Goal: Transaction & Acquisition: Purchase product/service

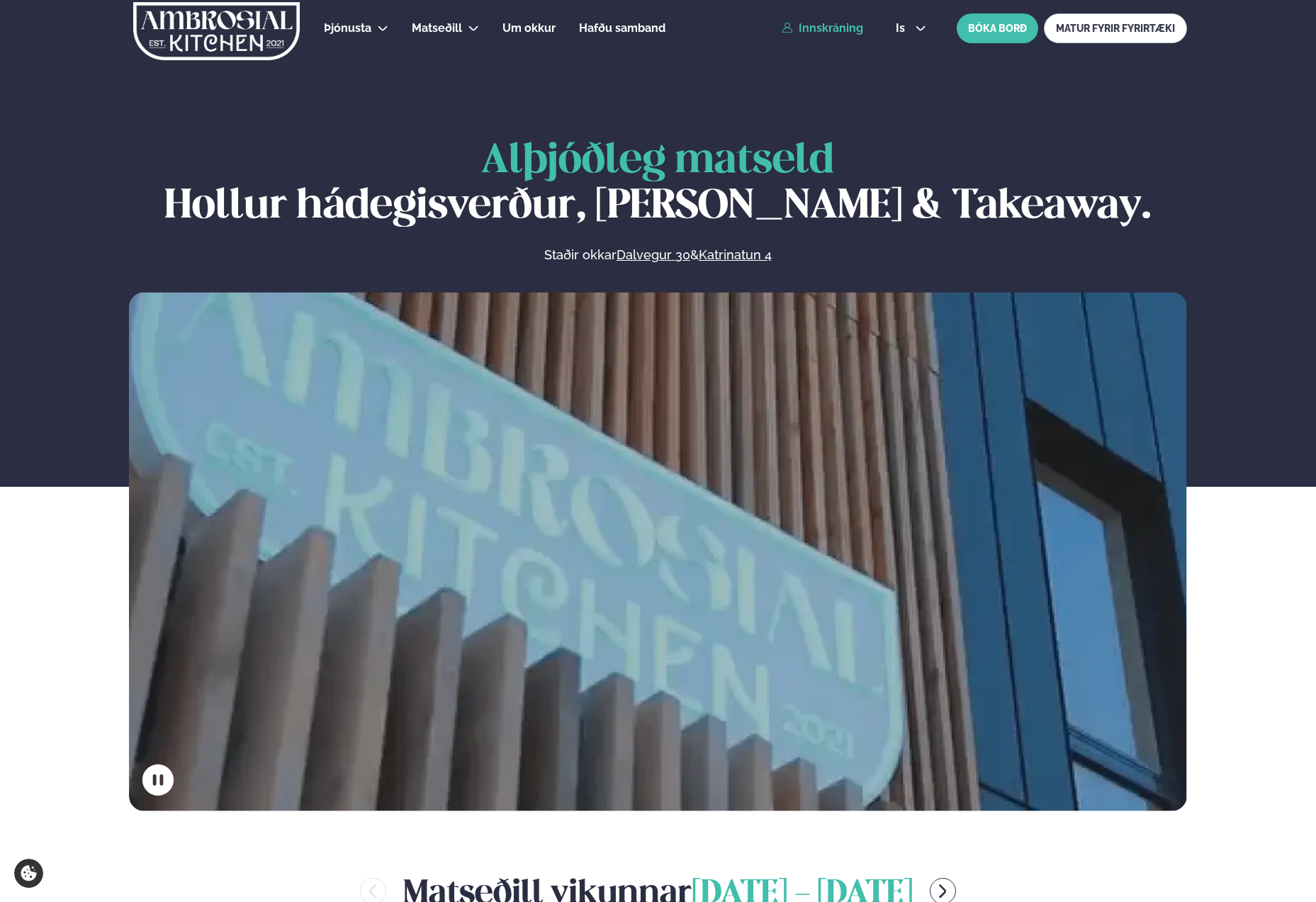
click at [831, 22] on link "Innskráning" at bounding box center [822, 28] width 82 height 13
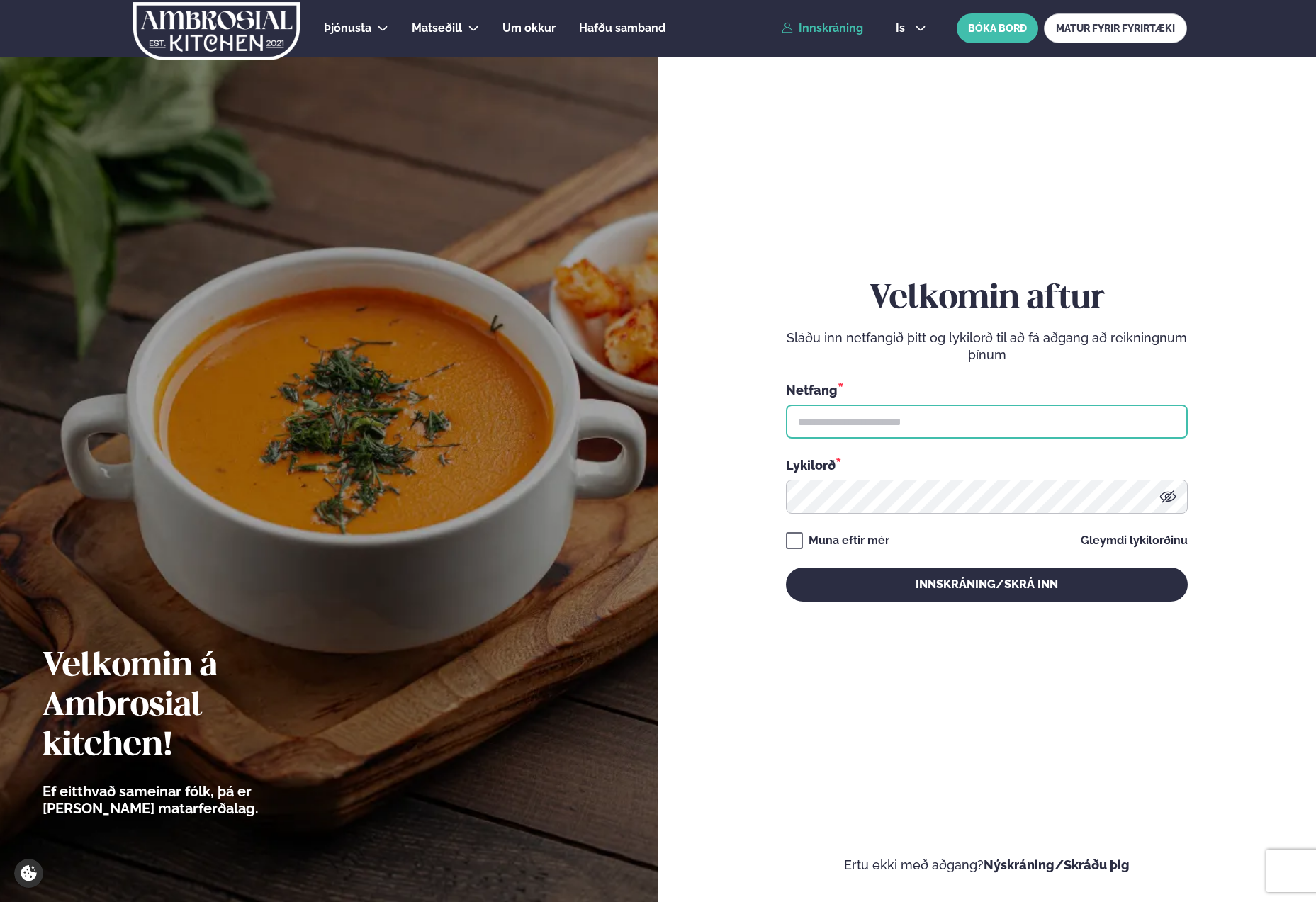
click at [889, 409] on input "text" at bounding box center [986, 422] width 402 height 34
type input "**********"
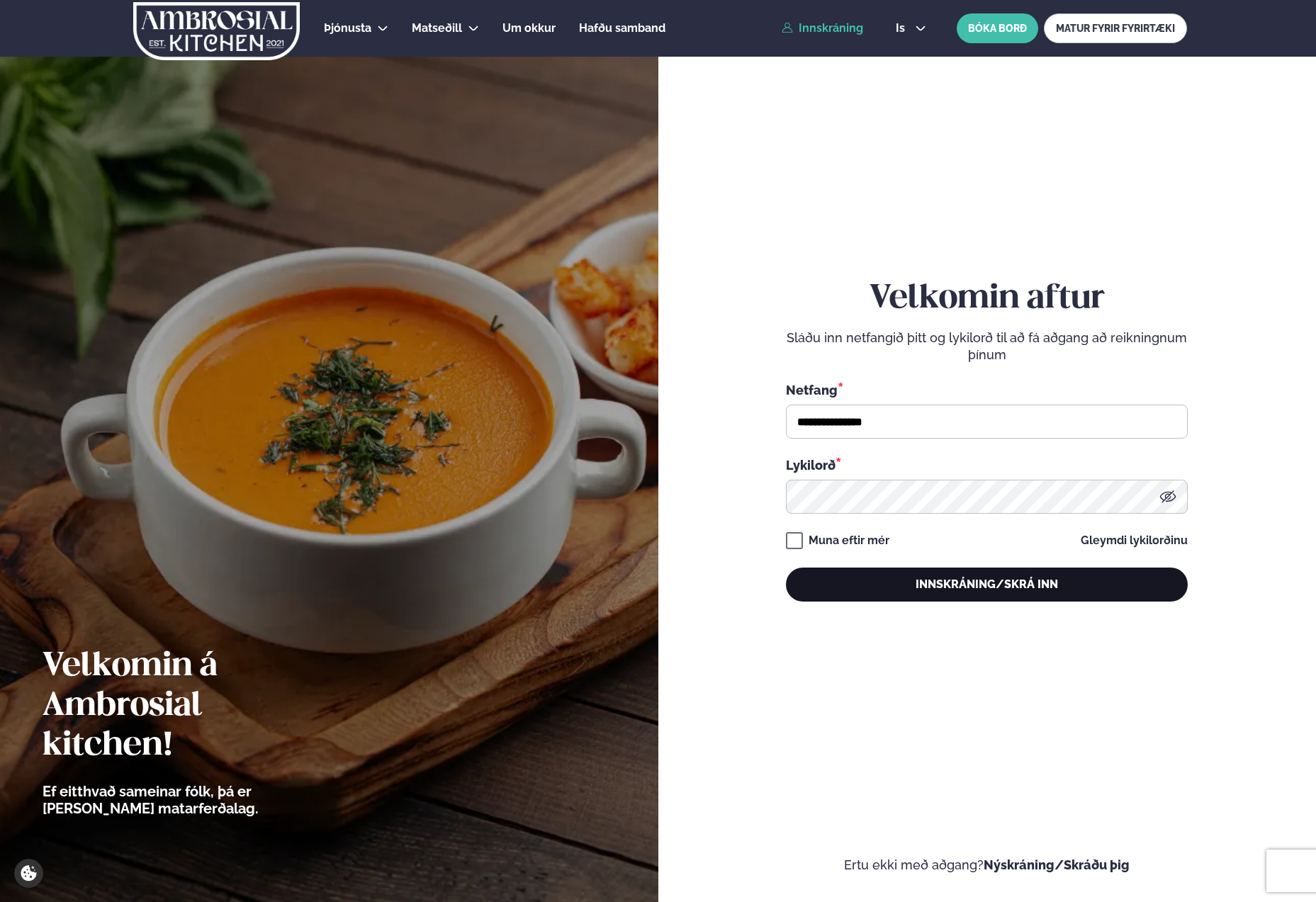
click at [892, 588] on button "Innskráning/Skrá inn" at bounding box center [986, 584] width 402 height 34
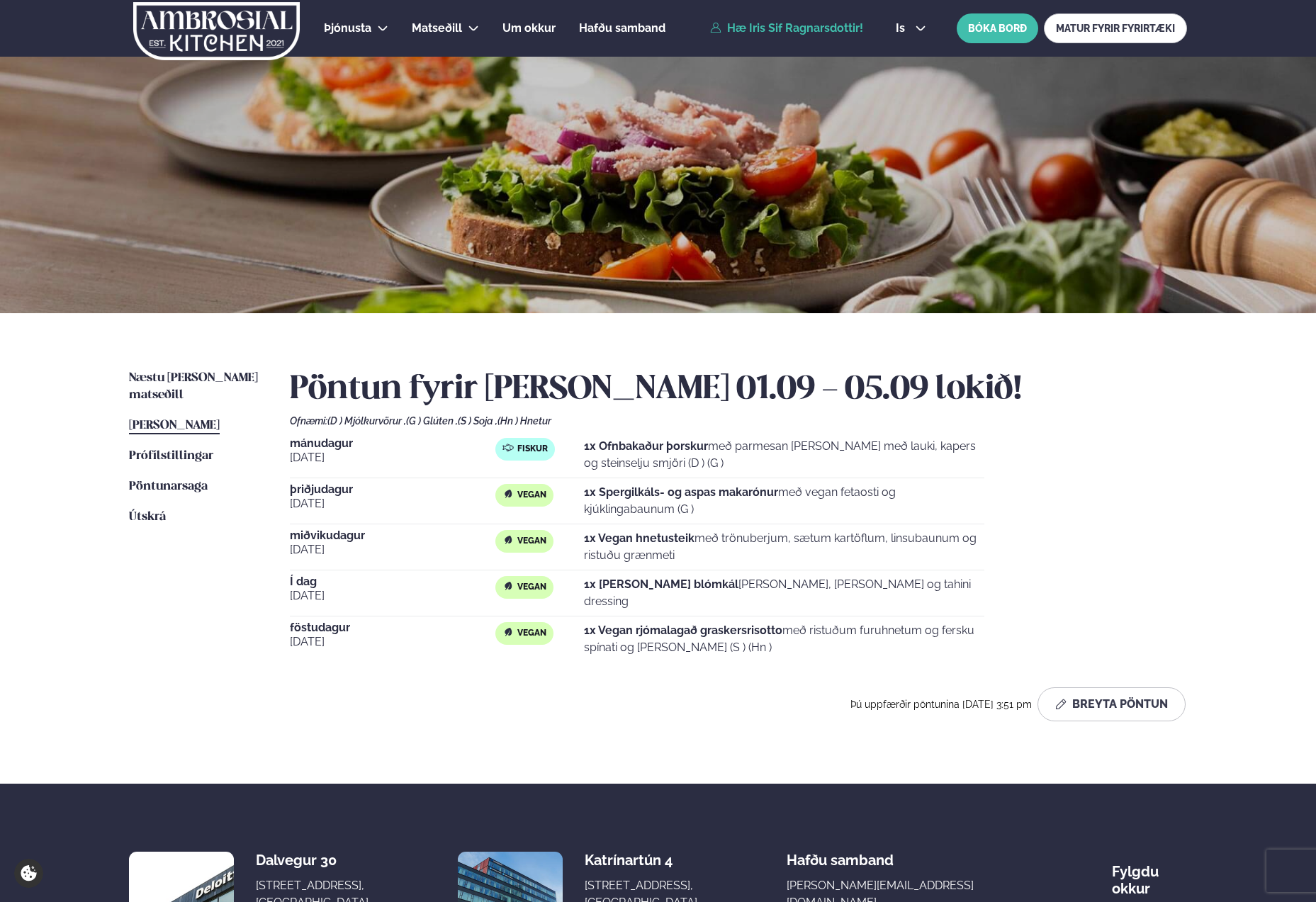
click at [135, 419] on span "[PERSON_NAME]" at bounding box center [175, 425] width 91 height 12
click at [162, 372] on span "Næstu [PERSON_NAME] matseðill" at bounding box center [194, 386] width 129 height 29
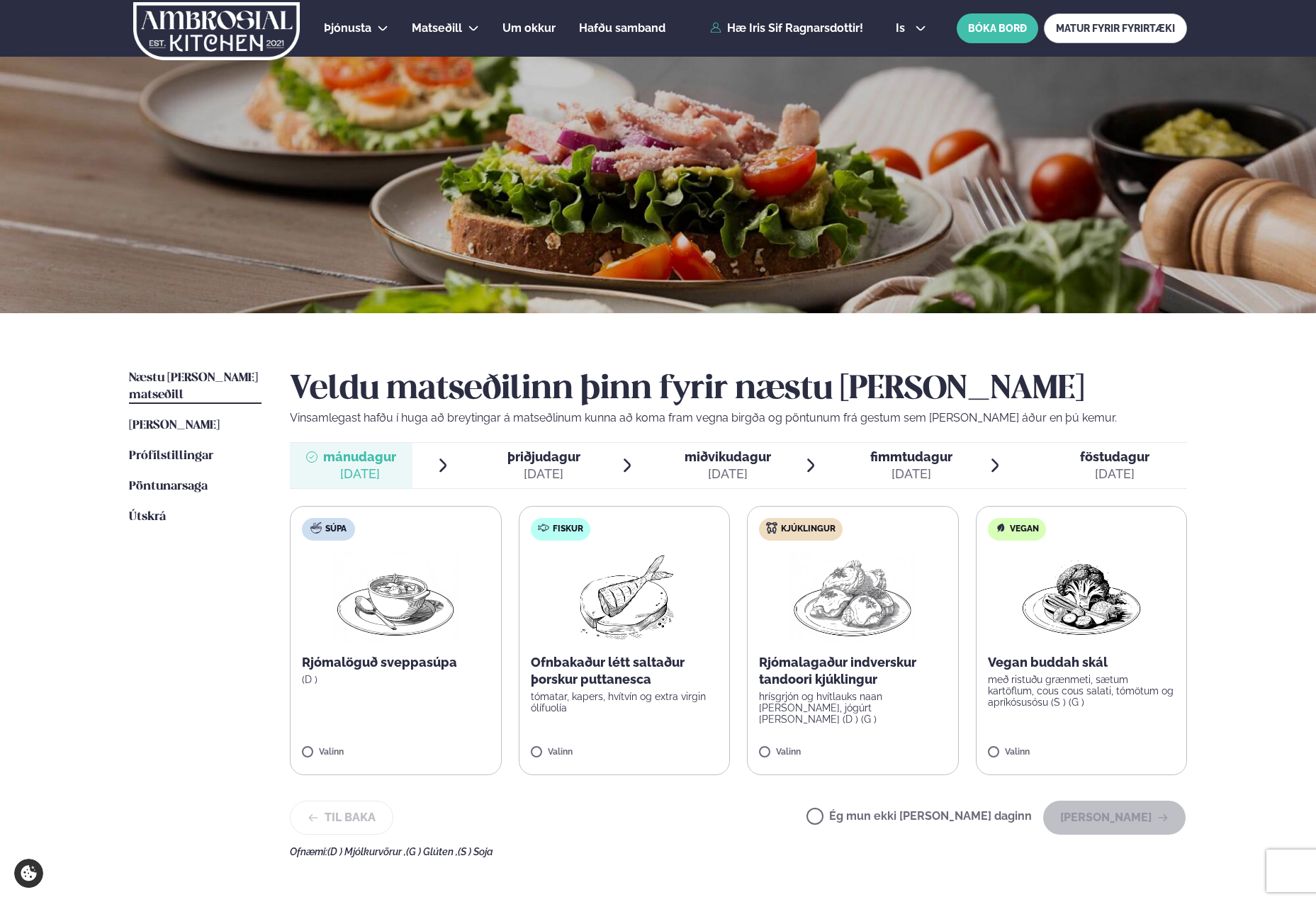
click at [1114, 652] on label "Vegan Vegan buddah skál með ristuðu grænmeti, sætum kartöflum, cous cous salati…" at bounding box center [1082, 640] width 212 height 269
click at [1097, 825] on button "[PERSON_NAME]" at bounding box center [1115, 818] width 142 height 34
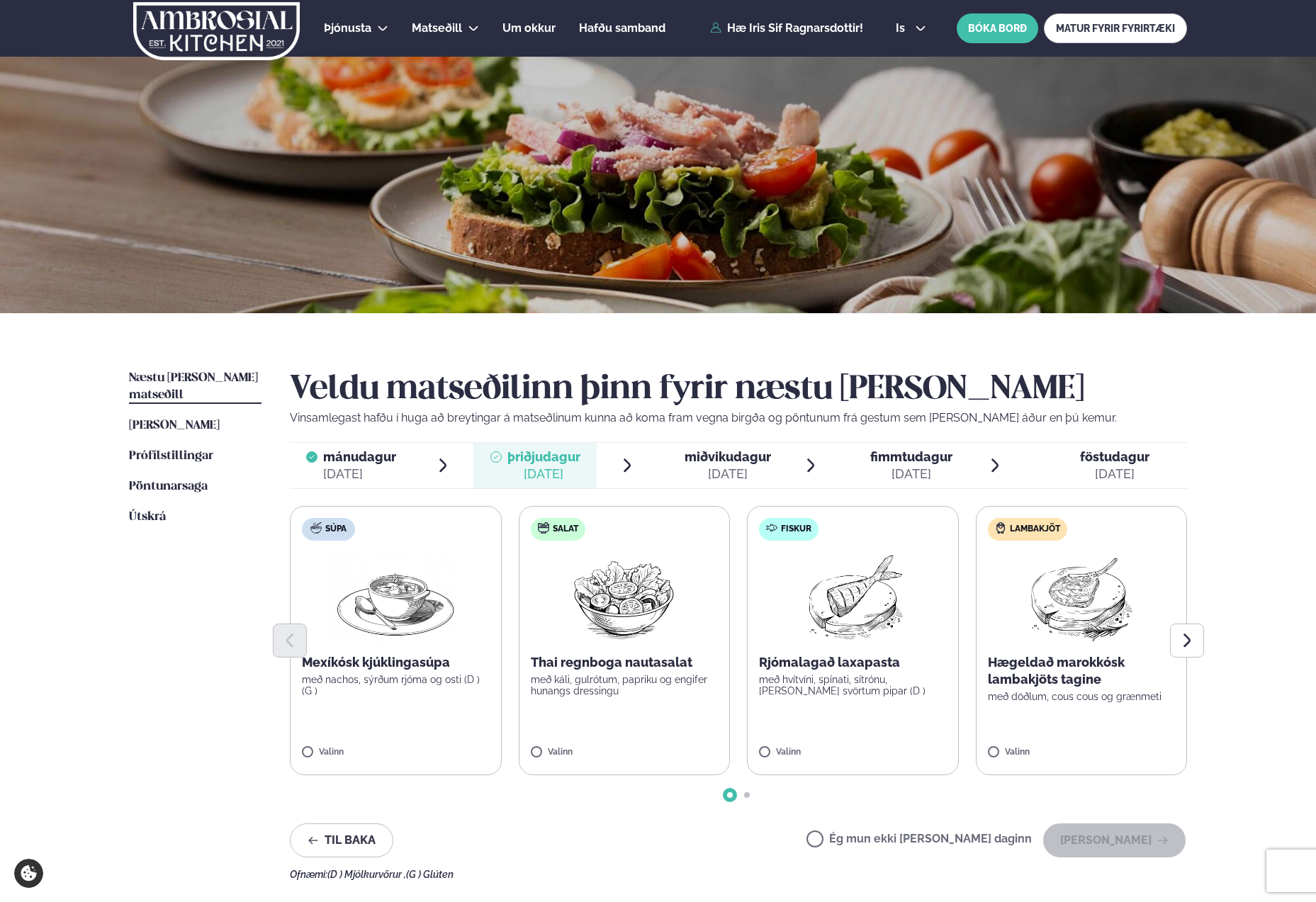
click at [918, 841] on label "Ég mun ekki [PERSON_NAME] daginn" at bounding box center [919, 841] width 226 height 15
click at [1094, 842] on button "[PERSON_NAME]" at bounding box center [1115, 841] width 142 height 34
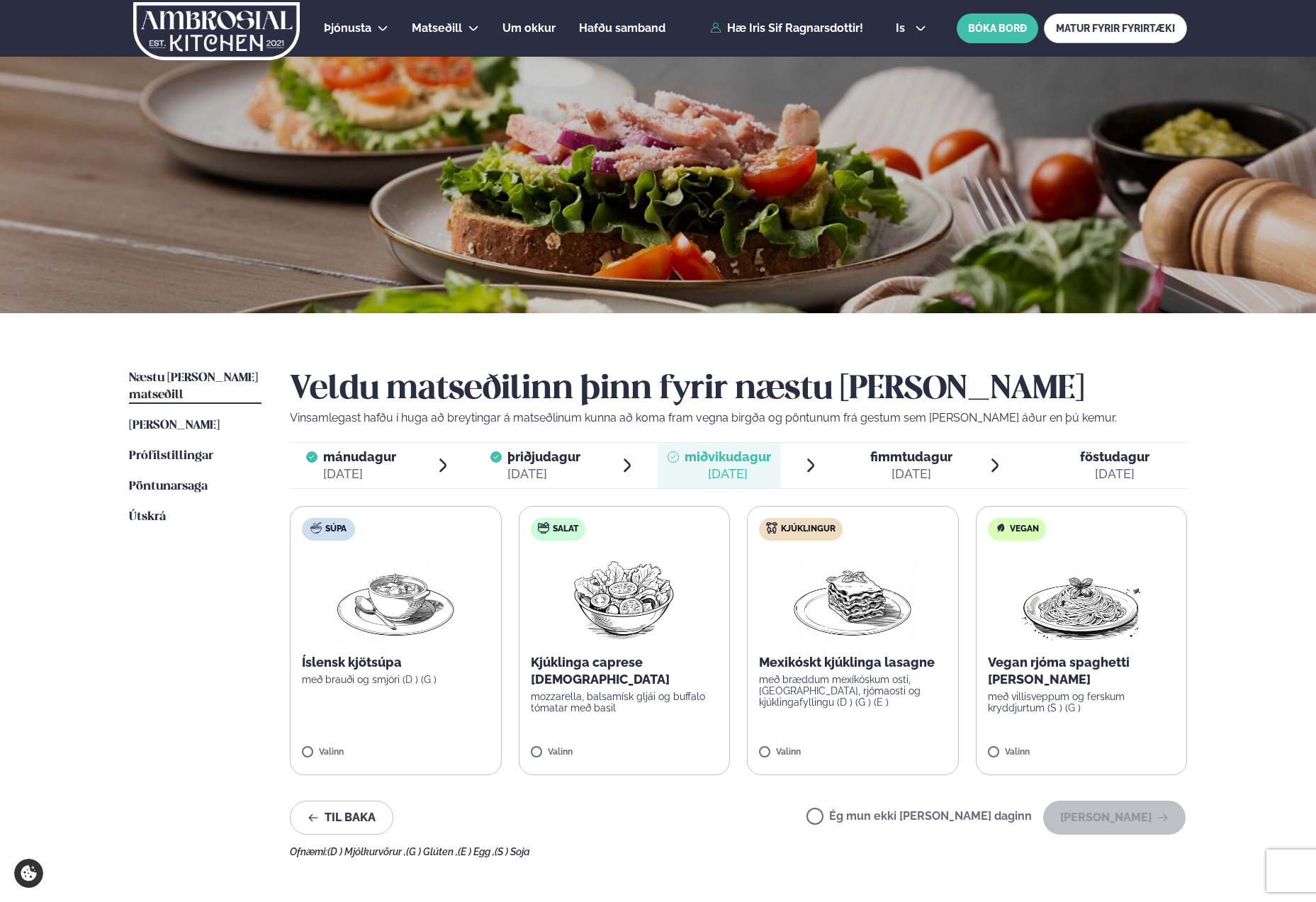
drag, startPoint x: 938, startPoint y: 813, endPoint x: 971, endPoint y: 821, distance: 34.0
click at [940, 814] on label "Ég mun ekki [PERSON_NAME] daginn" at bounding box center [919, 818] width 226 height 15
click at [960, 824] on label "Ég mun ekki [PERSON_NAME] daginn" at bounding box center [919, 818] width 226 height 15
click at [1120, 815] on button "[PERSON_NAME]" at bounding box center [1115, 818] width 142 height 34
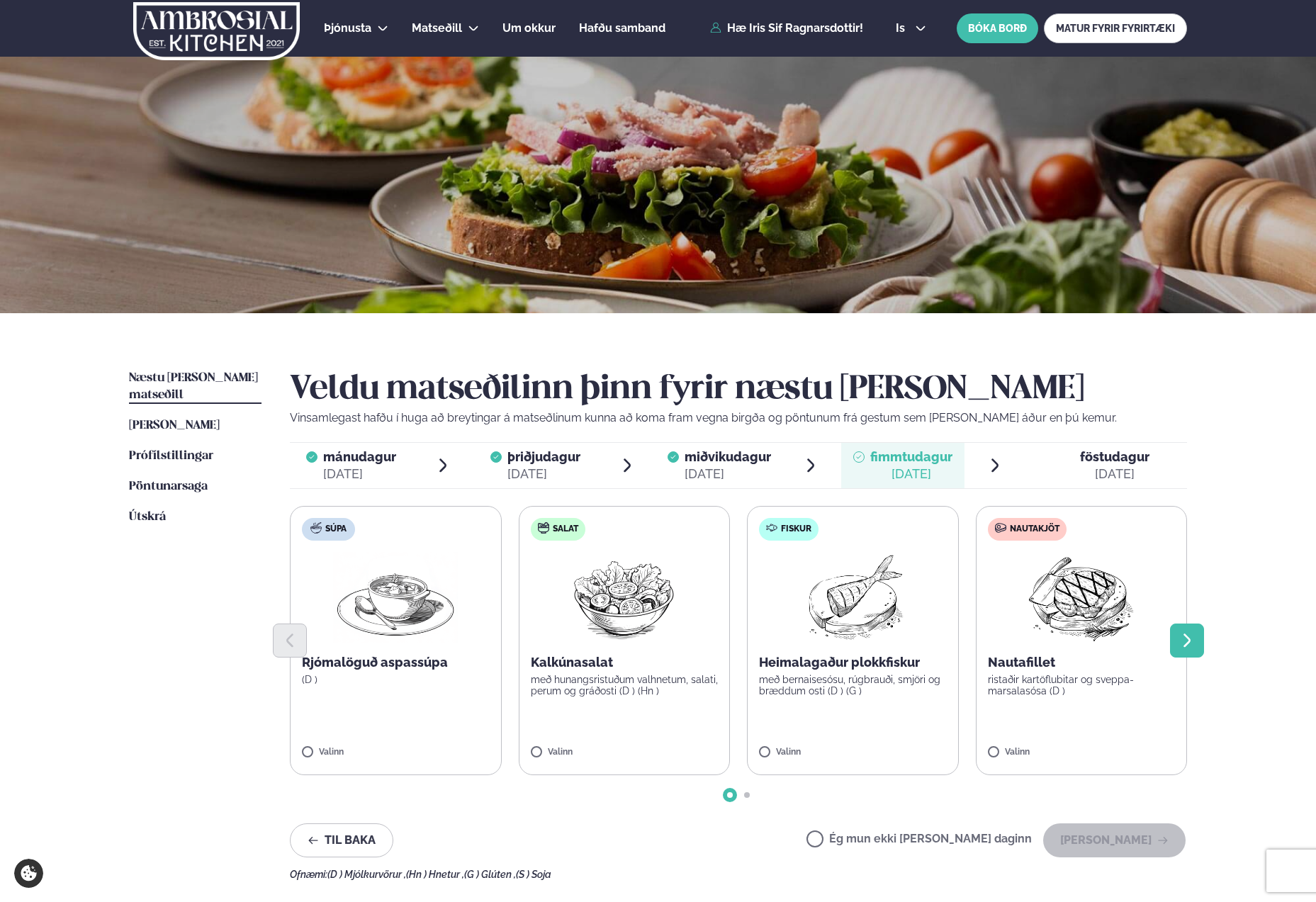
click at [1199, 634] on button "Next slide" at bounding box center [1187, 641] width 34 height 34
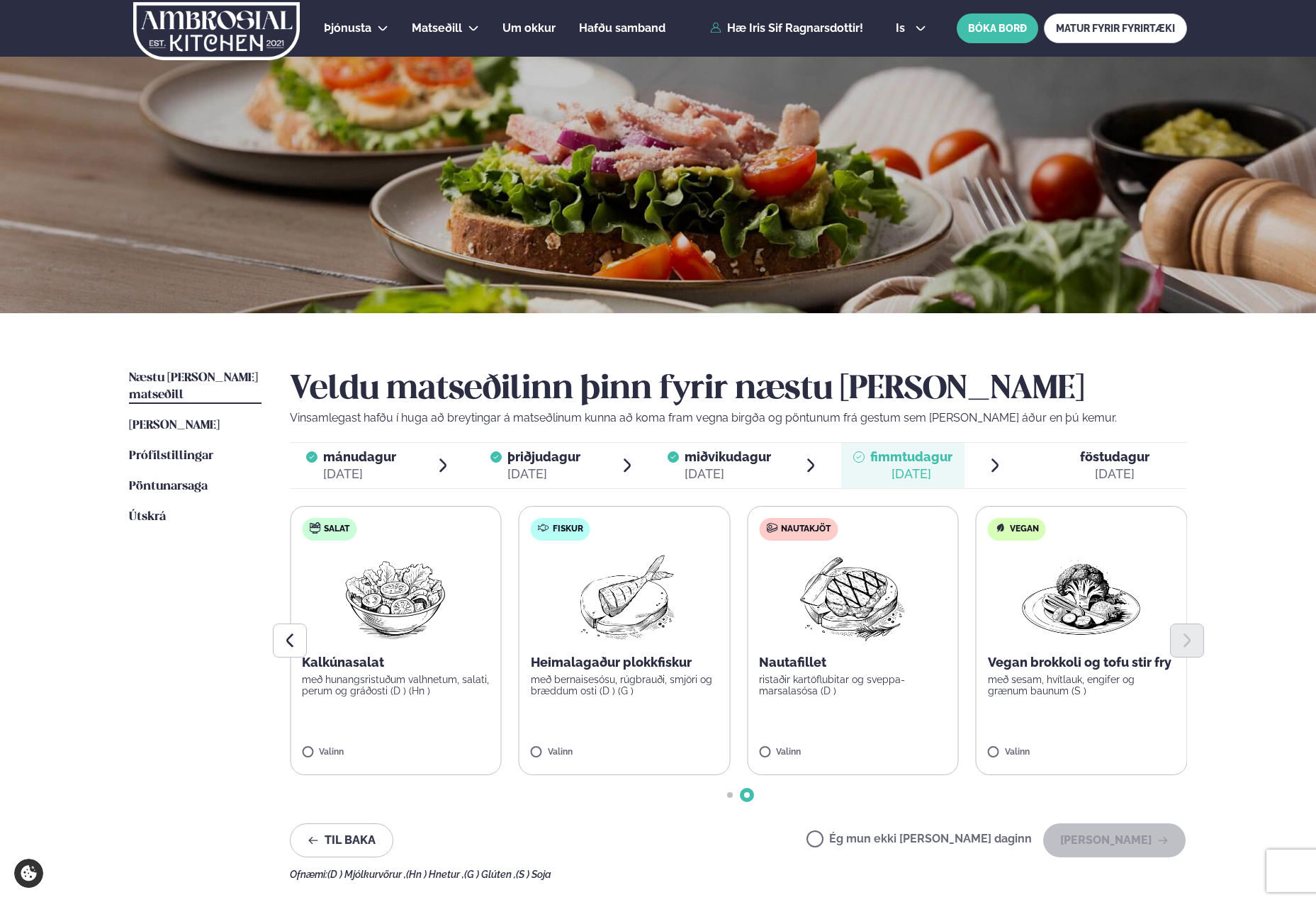
click at [1073, 635] on div at bounding box center [739, 641] width 897 height 34
click at [1109, 835] on button "[PERSON_NAME]" at bounding box center [1115, 841] width 142 height 34
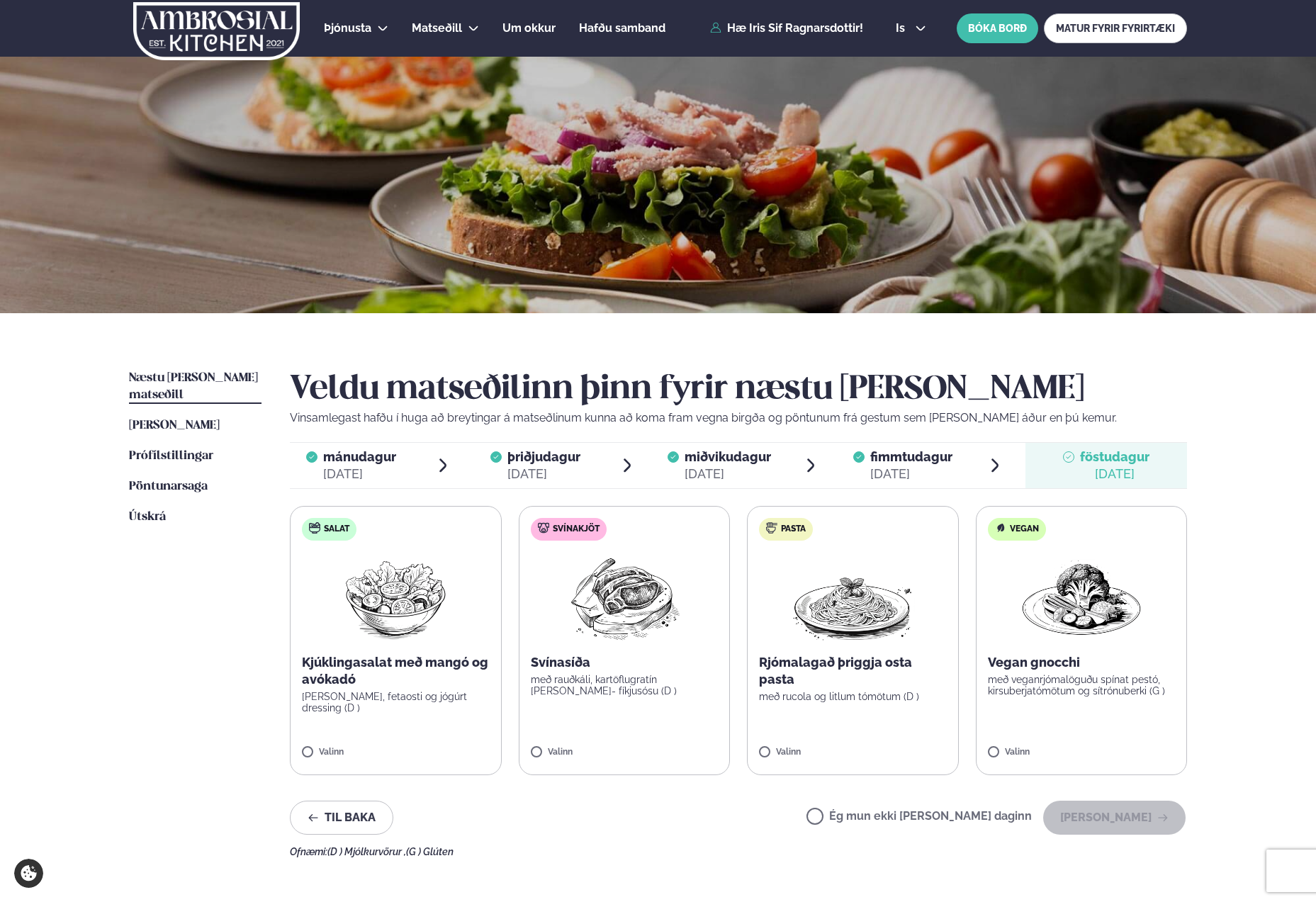
click at [1063, 677] on p "með veganrjómalöguðu spínat pestó, kirsuberjatómötum og sítrónuberki (G )" at bounding box center [1082, 685] width 188 height 23
click at [1107, 822] on button "[PERSON_NAME]" at bounding box center [1115, 818] width 142 height 34
